Goal: Complete application form

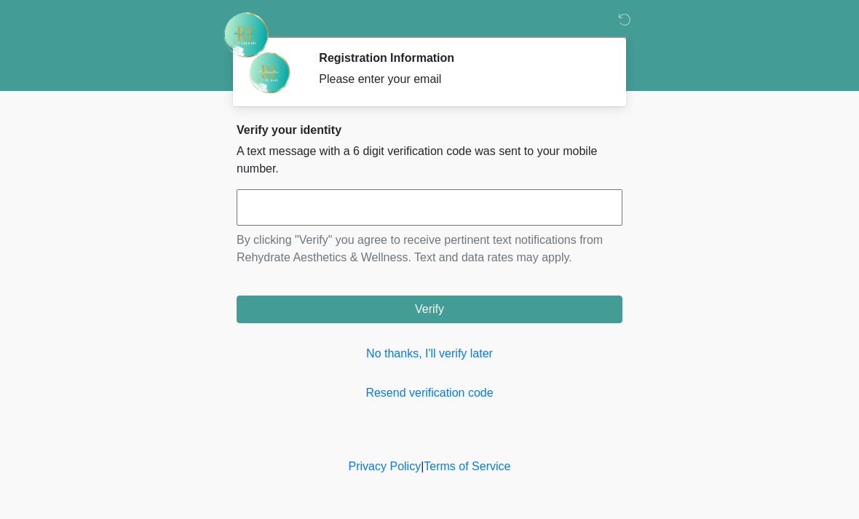
click at [446, 205] on input "text" at bounding box center [430, 207] width 386 height 36
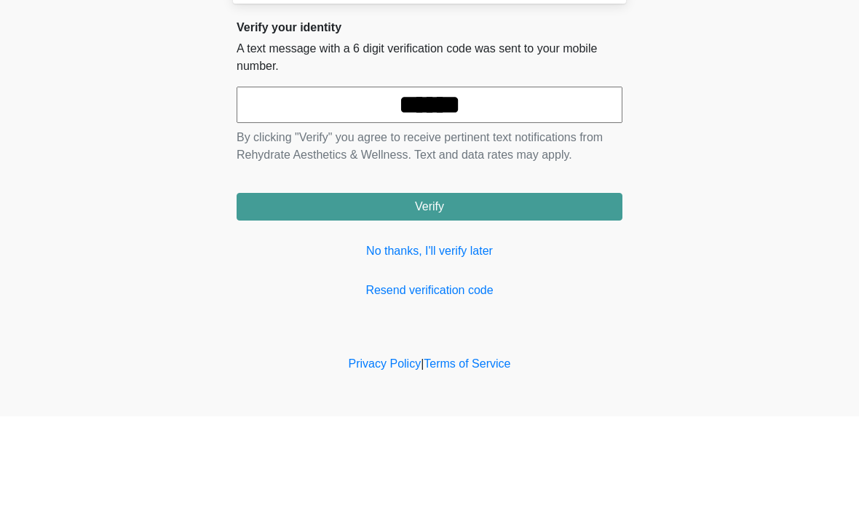
type input "******"
click at [492, 296] on button "Verify" at bounding box center [430, 310] width 386 height 28
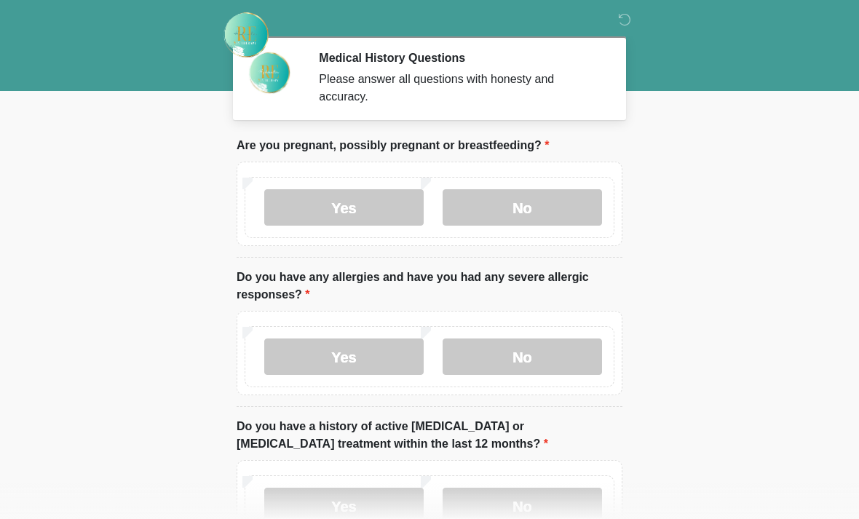
click at [557, 205] on label "No" at bounding box center [523, 207] width 160 height 36
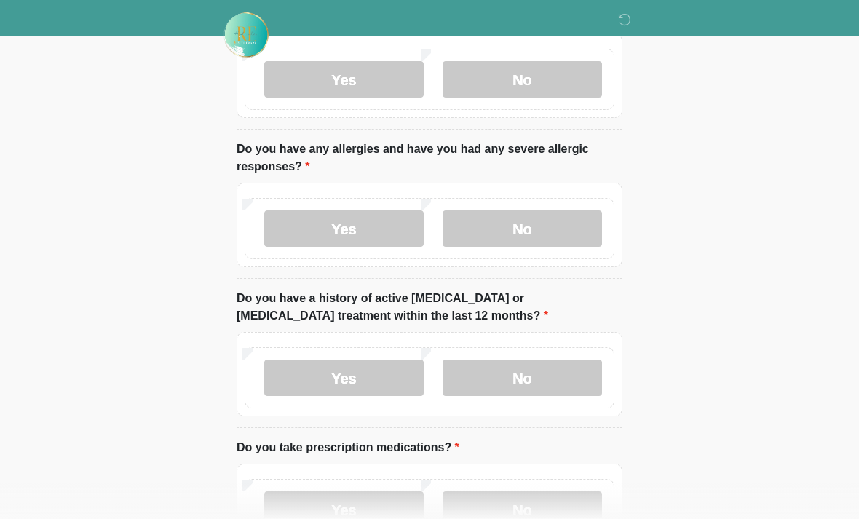
scroll to position [141, 0]
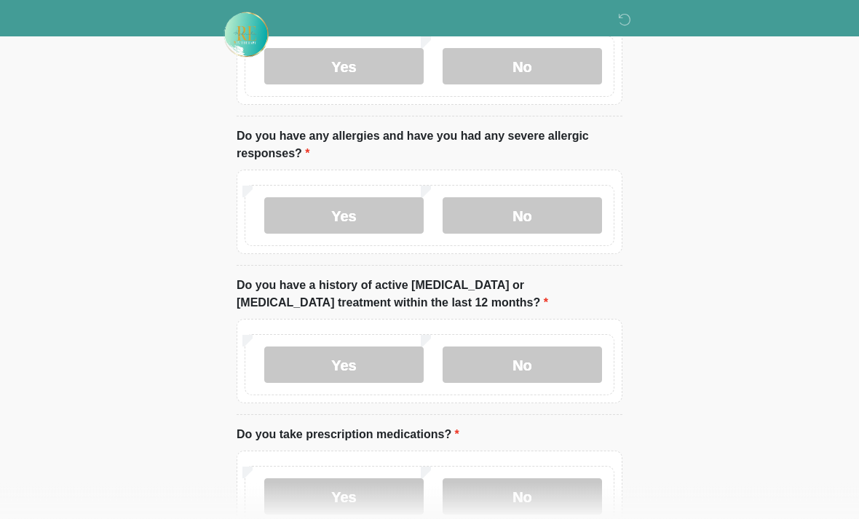
click at [379, 221] on label "Yes" at bounding box center [344, 216] width 160 height 36
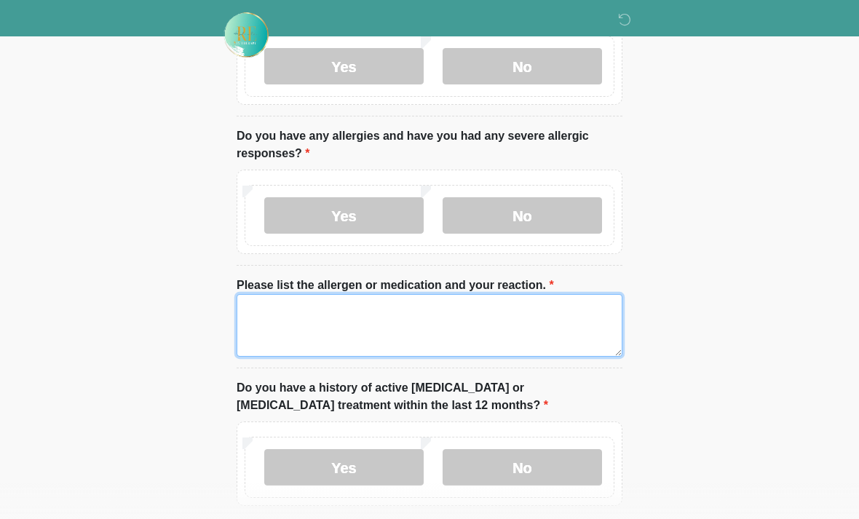
click at [385, 315] on textarea "Please list the allergen or medication and your reaction." at bounding box center [430, 325] width 386 height 63
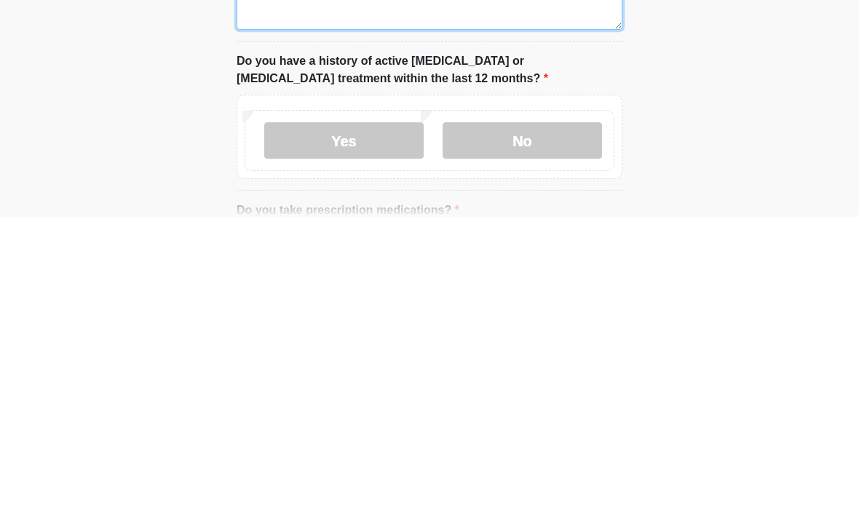
type textarea "**********"
click at [557, 425] on label "No" at bounding box center [523, 443] width 160 height 36
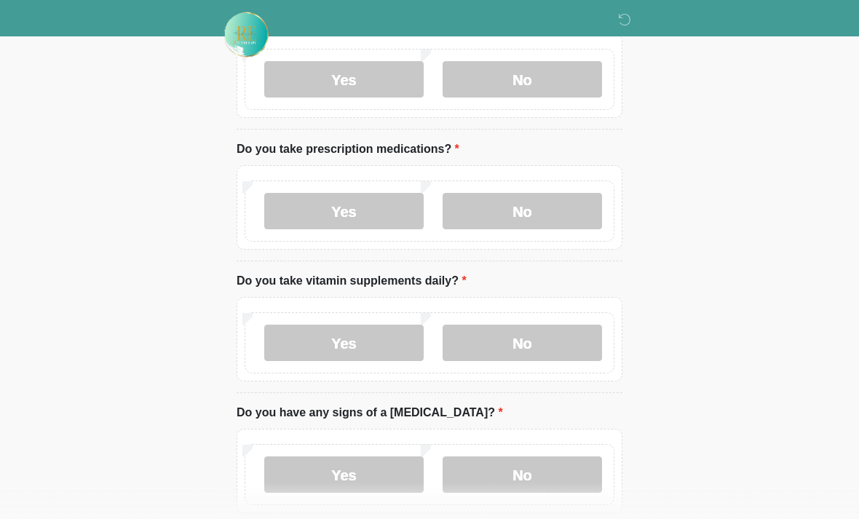
scroll to position [530, 0]
click at [563, 201] on label "No" at bounding box center [523, 210] width 160 height 36
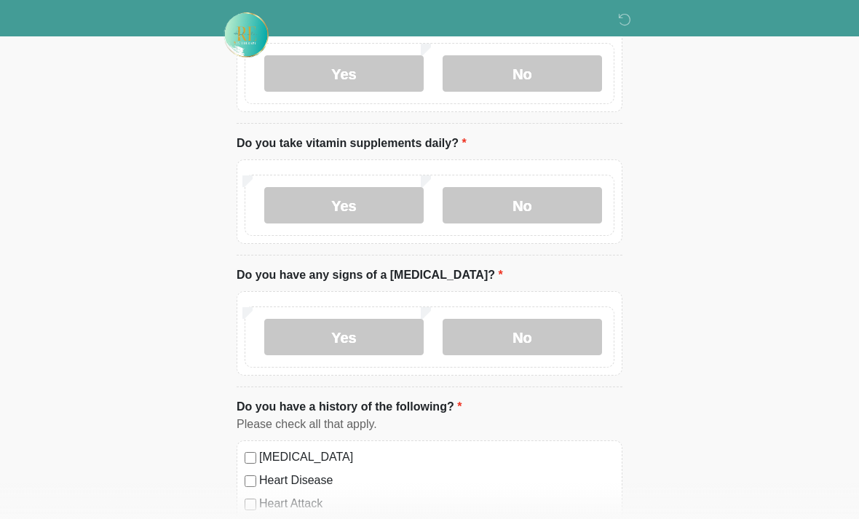
scroll to position [670, 0]
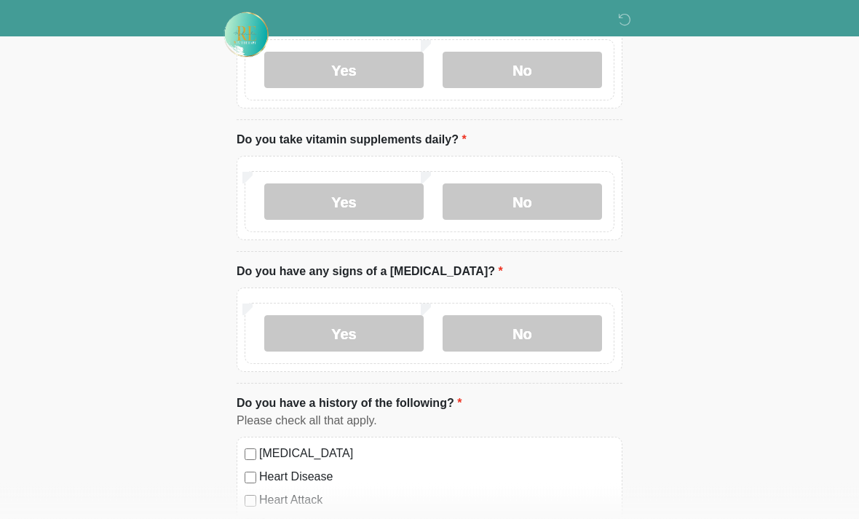
click at [377, 203] on label "Yes" at bounding box center [344, 202] width 160 height 36
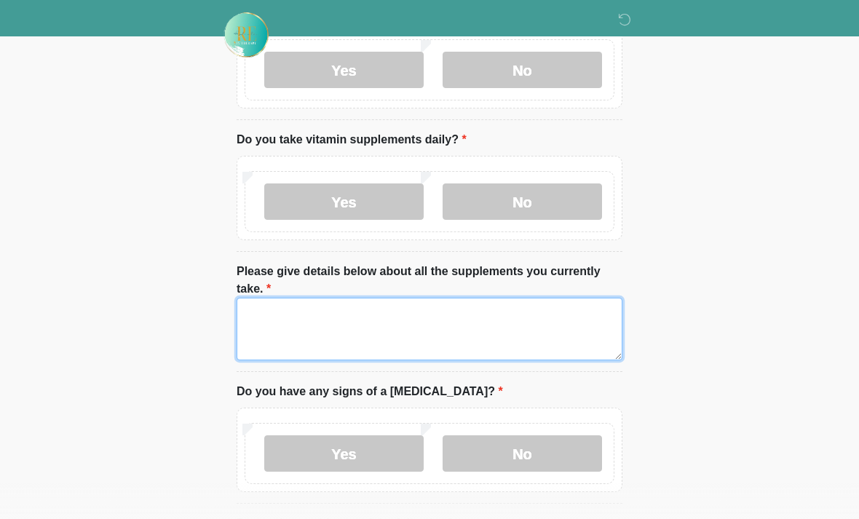
click at [441, 312] on textarea "Please give details below about all the supplements you currently take." at bounding box center [430, 329] width 386 height 63
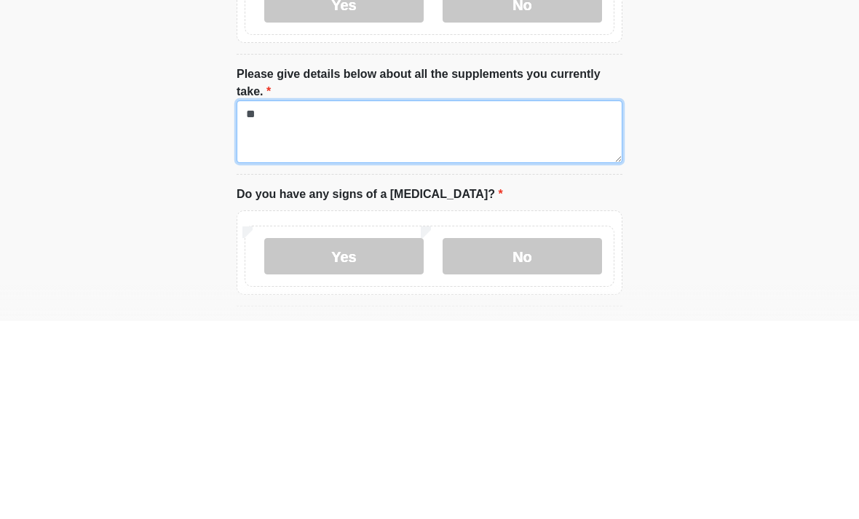
type textarea "*"
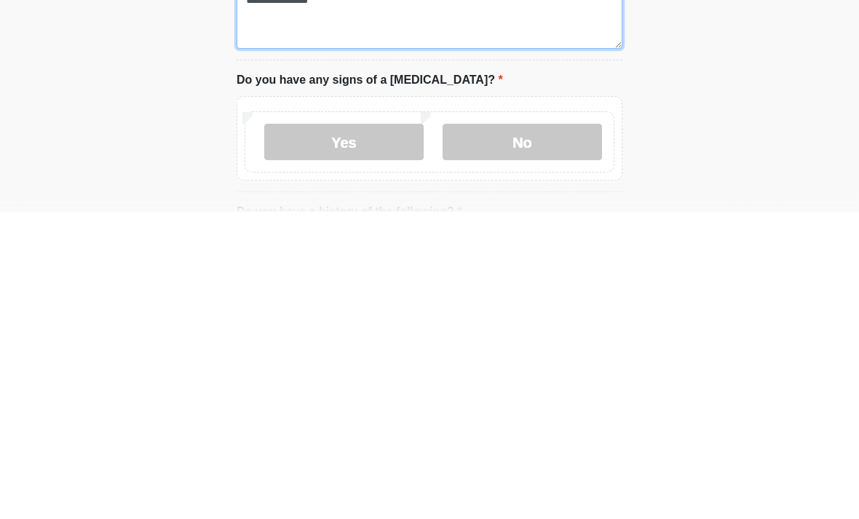
scroll to position [688, 0]
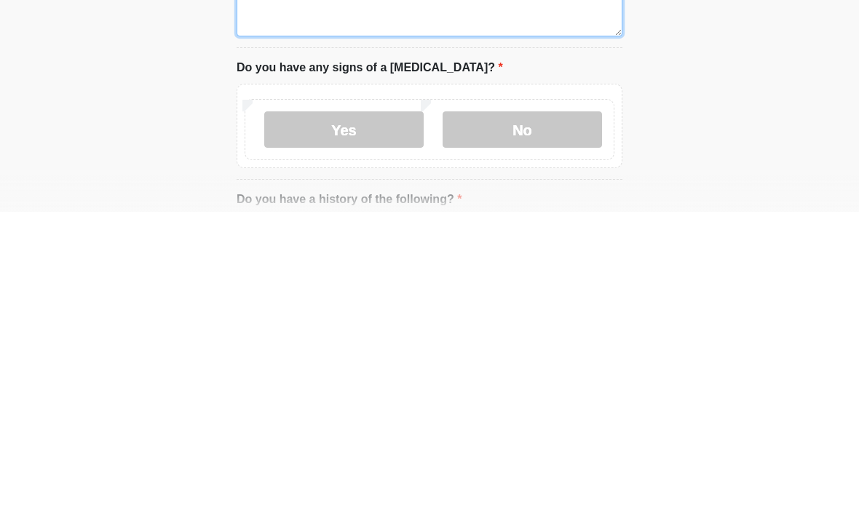
type textarea "**********"
click at [570, 419] on label "No" at bounding box center [523, 437] width 160 height 36
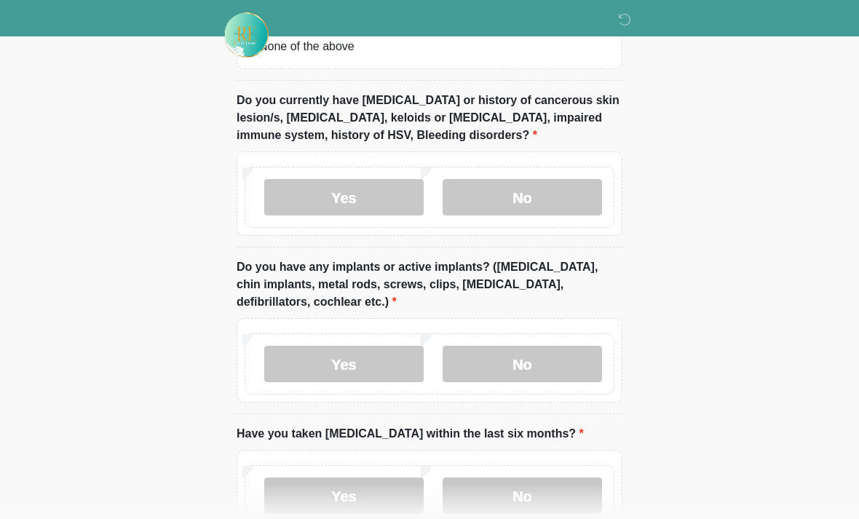
scroll to position [1473, 0]
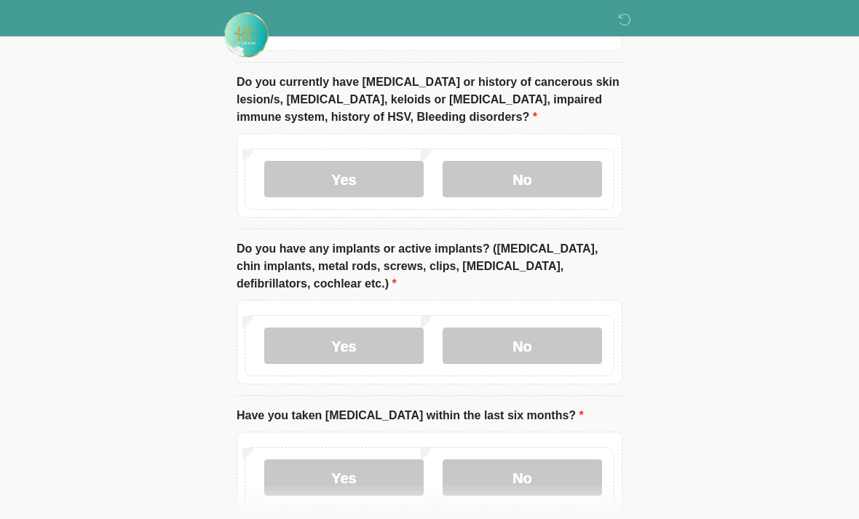
click at [574, 172] on label "No" at bounding box center [523, 179] width 160 height 36
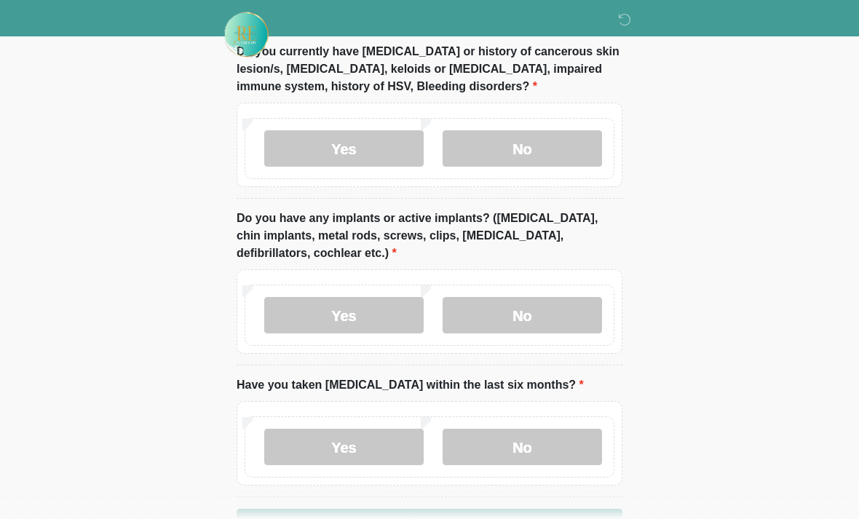
scroll to position [1548, 0]
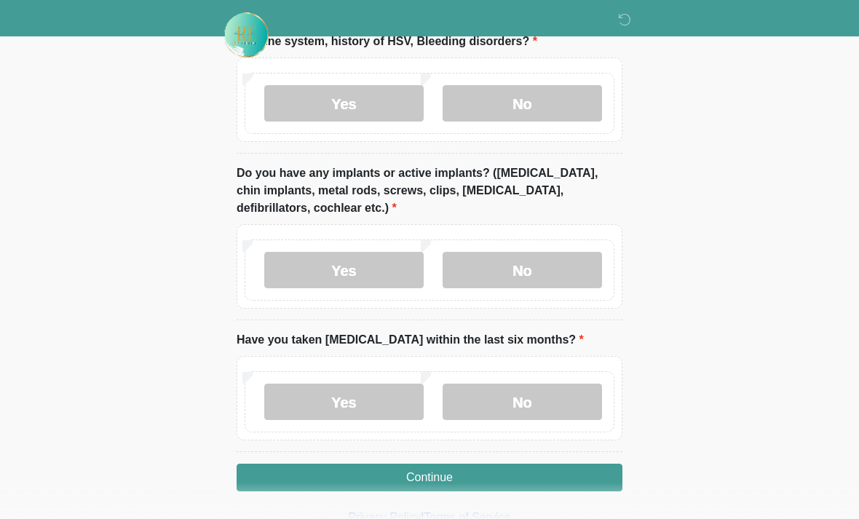
click at [544, 269] on label "No" at bounding box center [523, 270] width 160 height 36
click at [559, 397] on label "No" at bounding box center [523, 402] width 160 height 36
click at [520, 480] on button "Continue" at bounding box center [430, 478] width 386 height 28
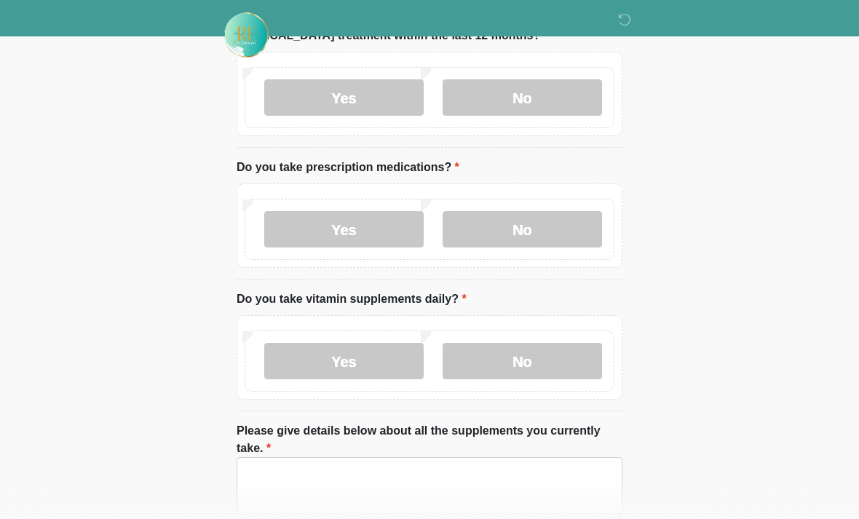
scroll to position [0, 0]
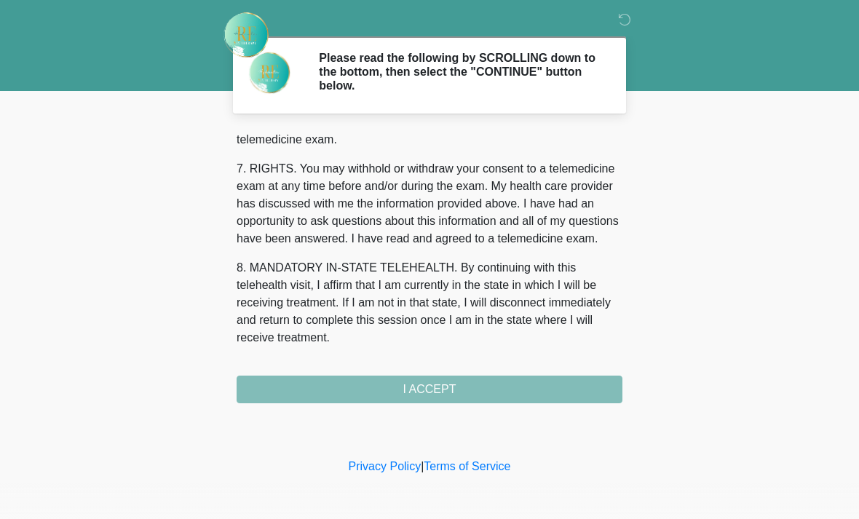
click at [483, 390] on button "I ACCEPT" at bounding box center [430, 390] width 386 height 28
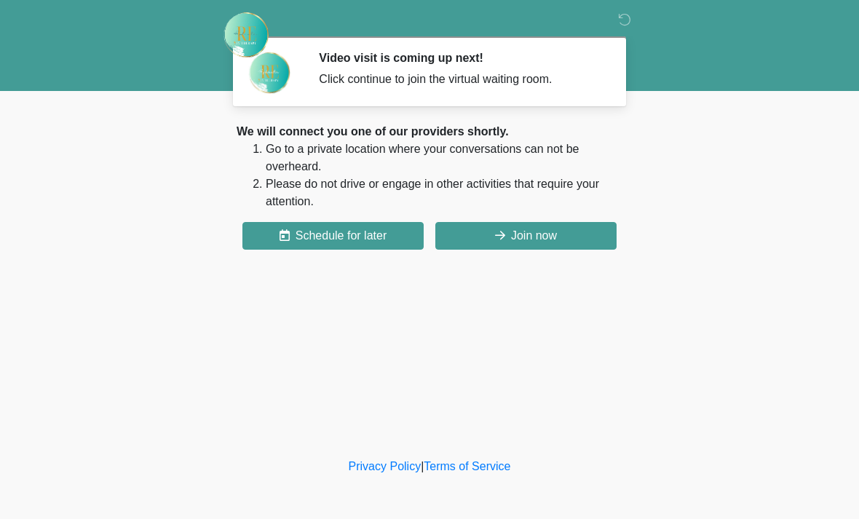
click at [548, 248] on button "Join now" at bounding box center [526, 236] width 181 height 28
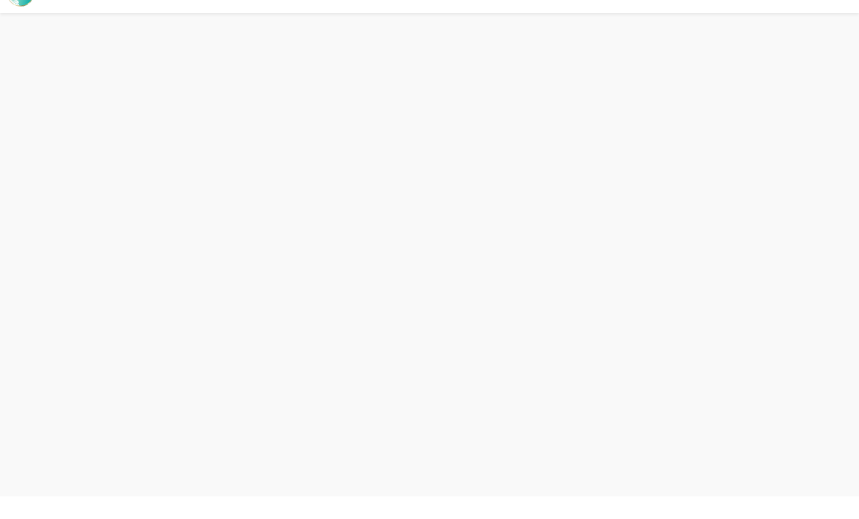
scroll to position [4, 0]
